Goal: Use online tool/utility: Use online tool/utility

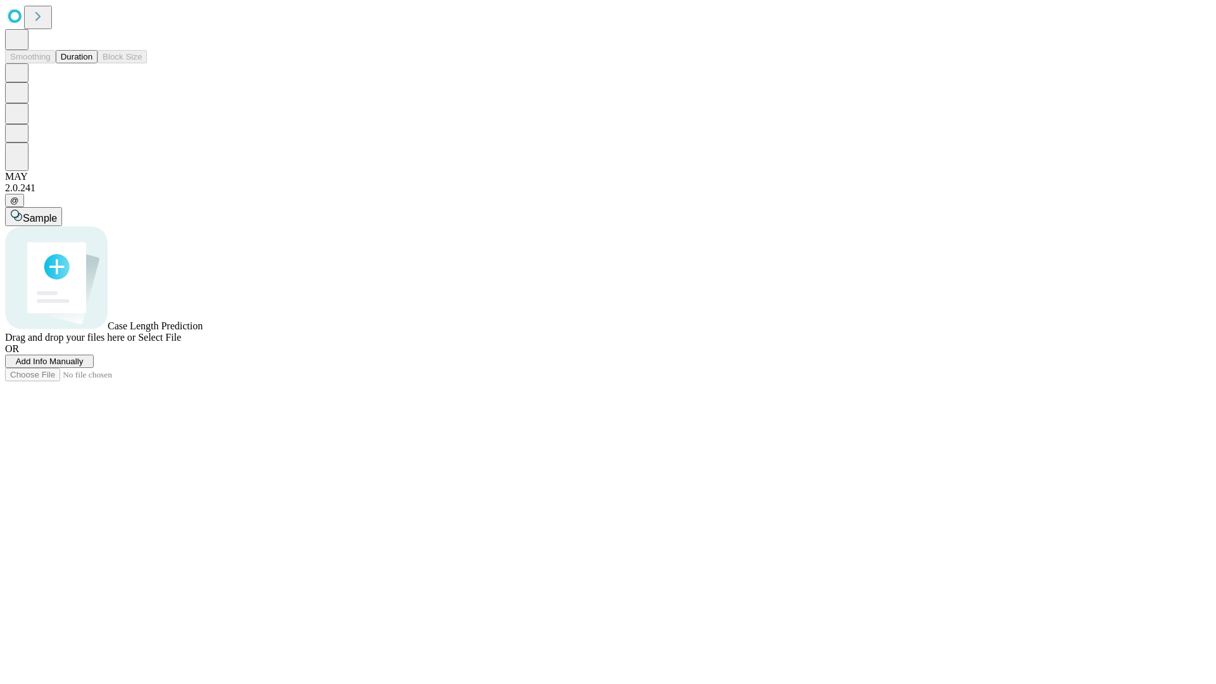
click at [181, 343] on span "Select File" at bounding box center [159, 337] width 43 height 11
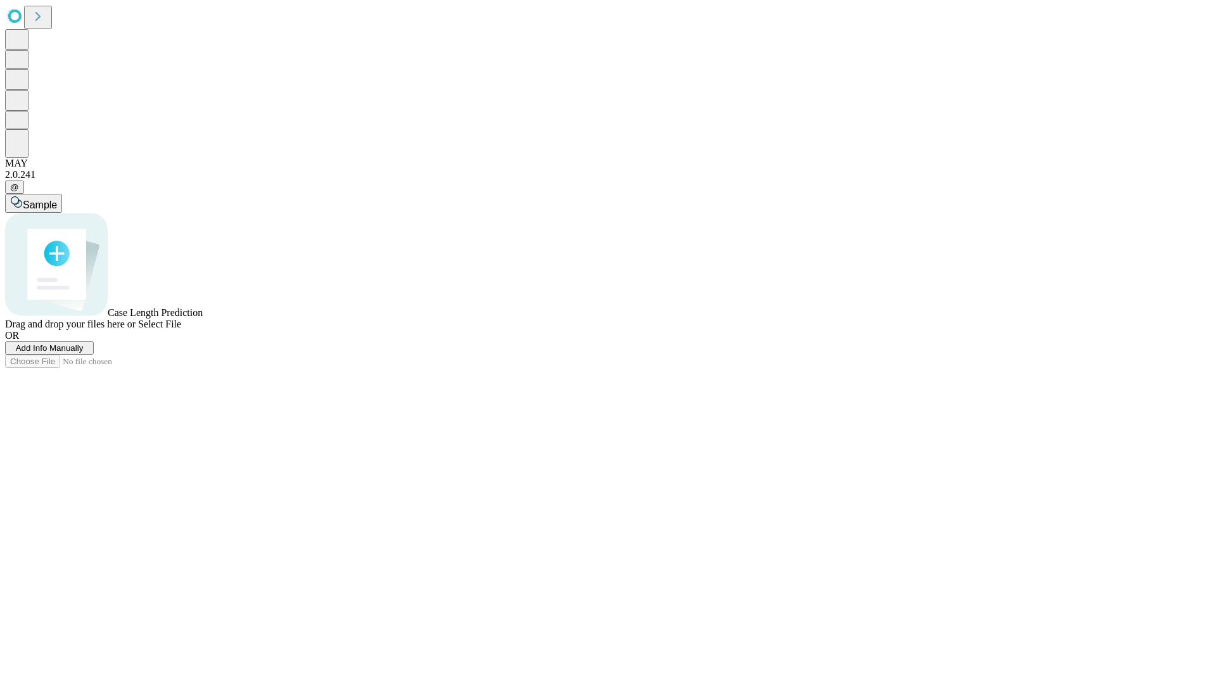
click at [181, 329] on span "Select File" at bounding box center [159, 324] width 43 height 11
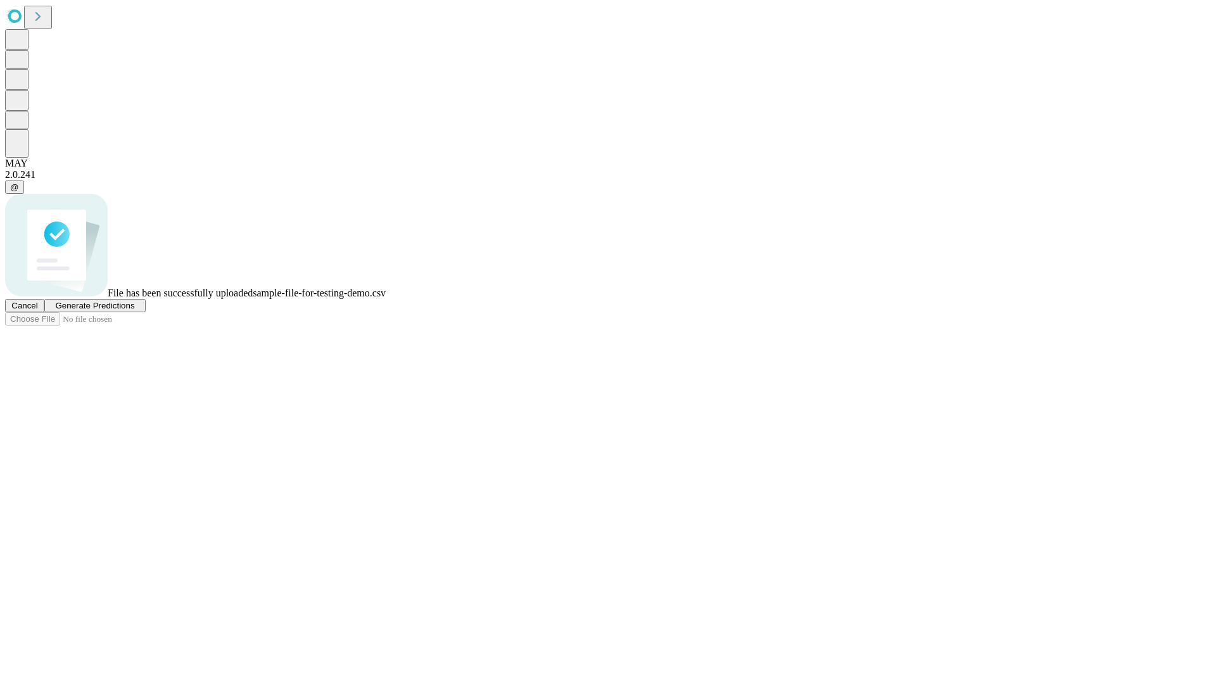
click at [134, 310] on span "Generate Predictions" at bounding box center [94, 305] width 79 height 9
